Goal: Transaction & Acquisition: Download file/media

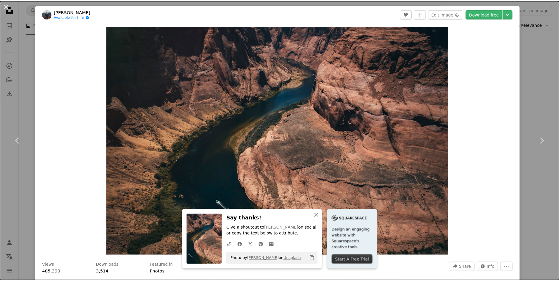
scroll to position [8124, 0]
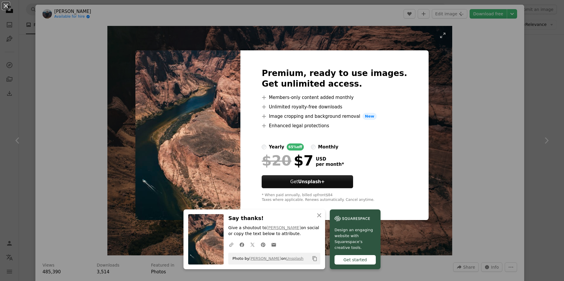
click at [359, 45] on div "An X shape Premium, ready to use images. Get unlimited access. A plus sign Memb…" at bounding box center [282, 140] width 564 height 281
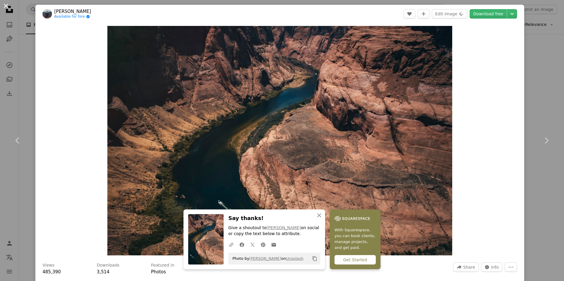
click at [4, 9] on button "An X shape" at bounding box center [5, 5] width 7 height 7
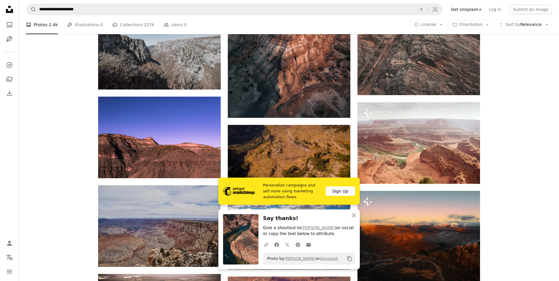
scroll to position [8389, 0]
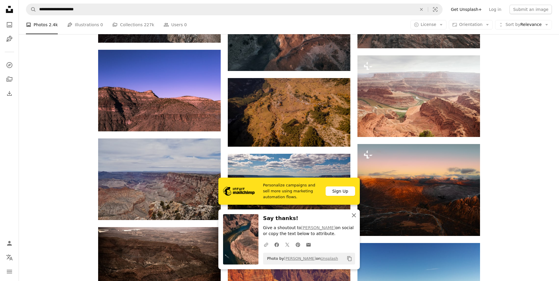
click at [355, 213] on icon "An X shape" at bounding box center [353, 215] width 7 height 7
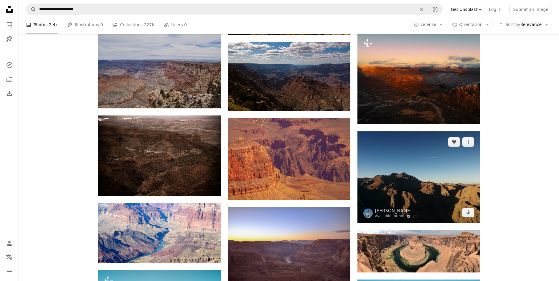
scroll to position [8537, 0]
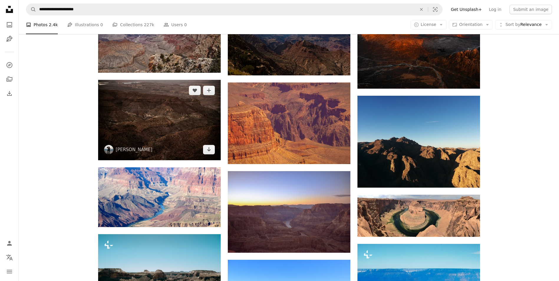
click at [191, 144] on img at bounding box center [159, 120] width 123 height 81
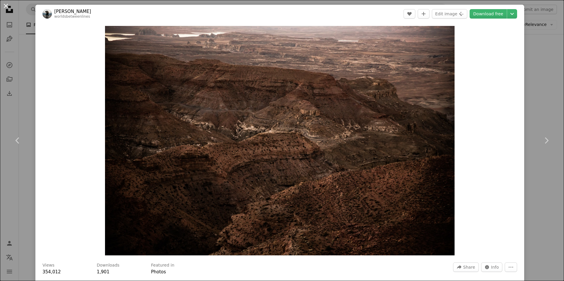
click at [9, 7] on button "An X shape" at bounding box center [5, 5] width 7 height 7
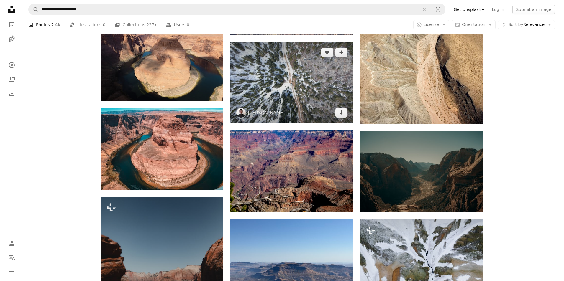
scroll to position [9067, 0]
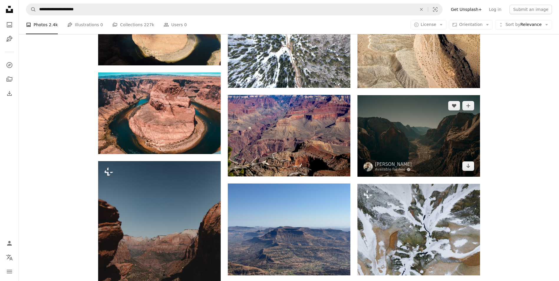
click at [425, 143] on img at bounding box center [419, 136] width 123 height 82
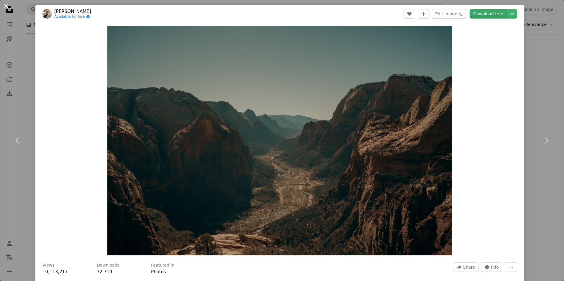
click at [484, 18] on link "Download free" at bounding box center [487, 13] width 37 height 9
